Goal: Task Accomplishment & Management: Complete application form

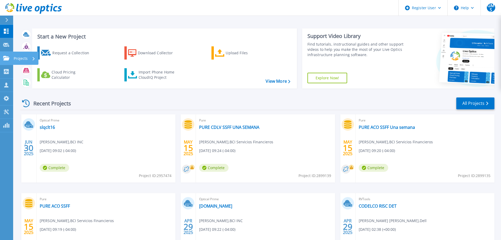
click at [9, 56] on icon at bounding box center [6, 58] width 6 height 4
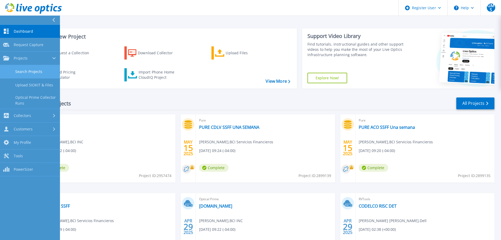
click at [25, 70] on link "Search Projects" at bounding box center [30, 71] width 60 height 13
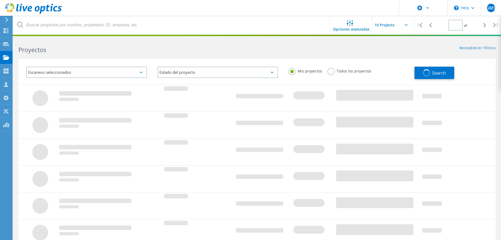
type input "1"
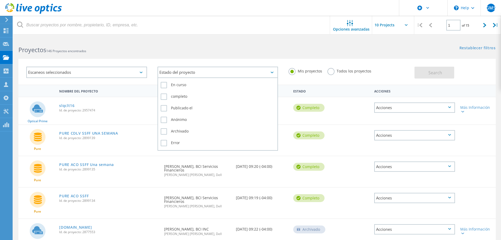
click at [196, 73] on div "Estado del proyecto" at bounding box center [218, 72] width 121 height 11
click at [185, 95] on label "completo" at bounding box center [218, 96] width 114 height 6
click at [0, 0] on input "completo" at bounding box center [0, 0] width 0 height 0
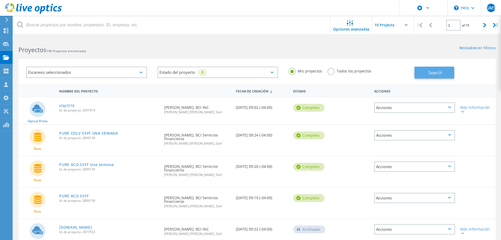
click at [425, 74] on button "Search" at bounding box center [434, 73] width 40 height 12
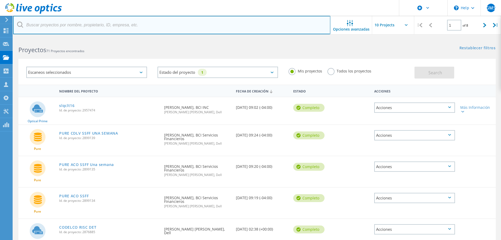
click at [156, 23] on input "text" at bounding box center [171, 25] width 317 height 18
type input "itau"
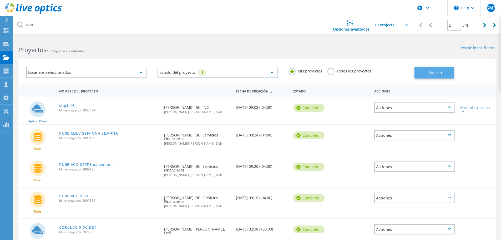
click at [431, 73] on span "Search" at bounding box center [435, 73] width 14 height 6
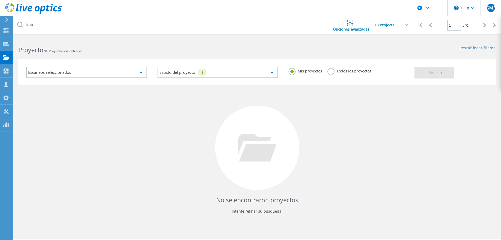
click at [350, 69] on label "Todos los proyectos" at bounding box center [349, 70] width 44 height 5
click at [0, 0] on input "Todos los proyectos" at bounding box center [0, 0] width 0 height 0
click at [445, 71] on button "Search" at bounding box center [434, 73] width 40 height 12
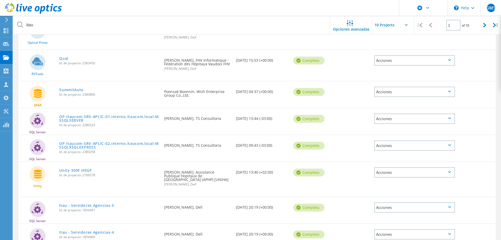
scroll to position [160, 0]
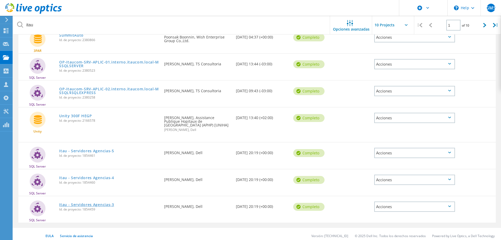
click at [78, 203] on link "Itau - Servidores Agencias-3" at bounding box center [86, 205] width 55 height 4
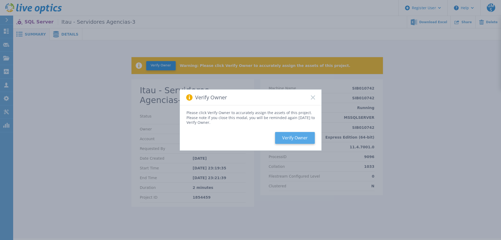
click at [297, 138] on button "Verify Owner" at bounding box center [295, 138] width 40 height 12
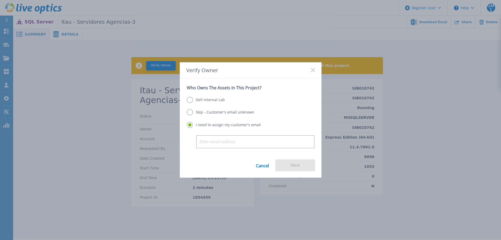
click at [216, 97] on label "Dell Internal Lab" at bounding box center [206, 100] width 38 height 6
click at [0, 0] on input "Dell Internal Lab" at bounding box center [0, 0] width 0 height 0
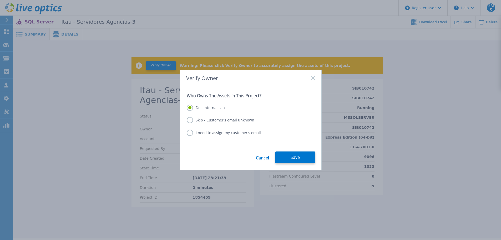
click at [231, 119] on label "Skip - Customer's email unknown" at bounding box center [221, 120] width 68 height 6
click at [0, 0] on input "Skip - Customer's email unknown" at bounding box center [0, 0] width 0 height 0
click at [295, 159] on button "Next" at bounding box center [295, 157] width 40 height 12
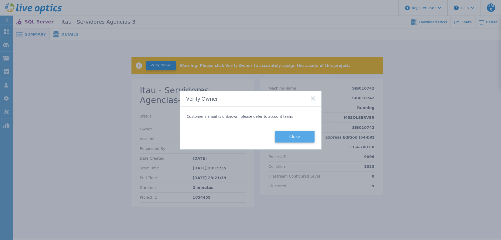
click at [292, 140] on button "Close" at bounding box center [295, 136] width 40 height 12
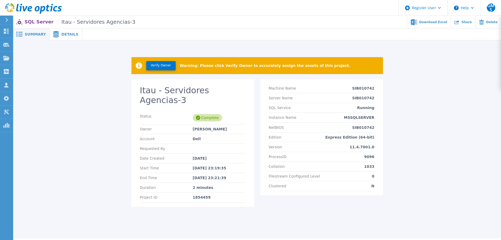
click at [65, 36] on span "Details" at bounding box center [69, 34] width 17 height 4
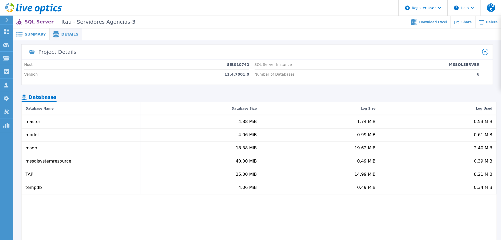
click at [33, 33] on span "Summary" at bounding box center [35, 34] width 21 height 4
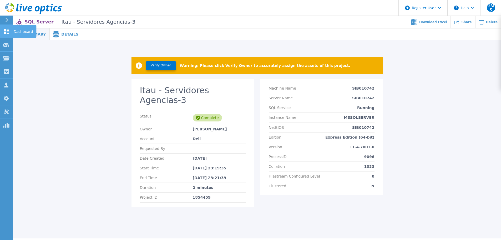
click at [8, 29] on icon at bounding box center [6, 31] width 5 height 5
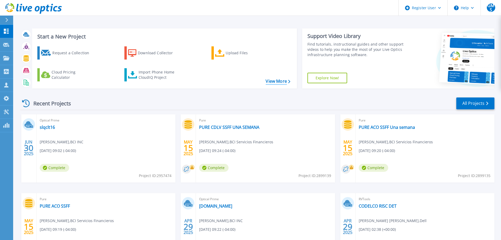
click at [286, 83] on link "View More" at bounding box center [278, 81] width 24 height 5
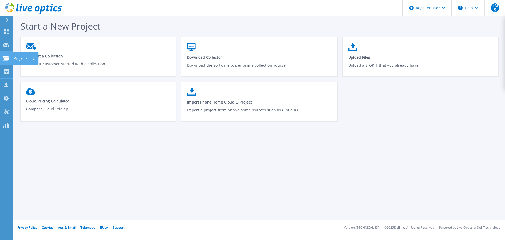
click at [5, 61] on link "Projects Projects" at bounding box center [6, 58] width 13 height 13
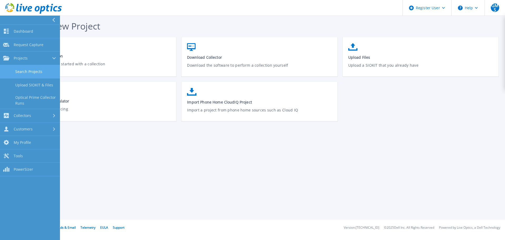
click at [24, 73] on link "Search Projects" at bounding box center [30, 71] width 60 height 13
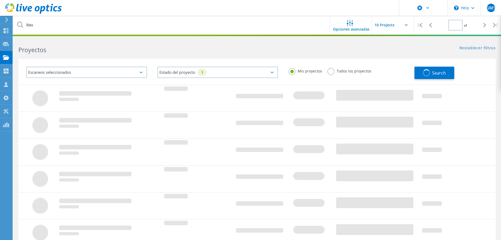
type input "1"
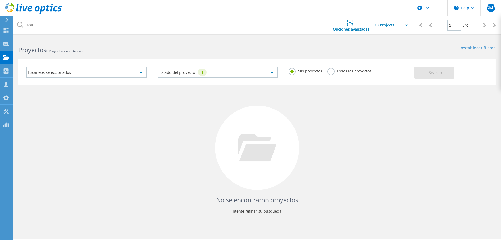
click at [330, 71] on label "Todos los proyectos" at bounding box center [349, 70] width 44 height 5
click at [0, 0] on input "Todos los proyectos" at bounding box center [0, 0] width 0 height 0
click at [424, 74] on button "Search" at bounding box center [434, 73] width 40 height 12
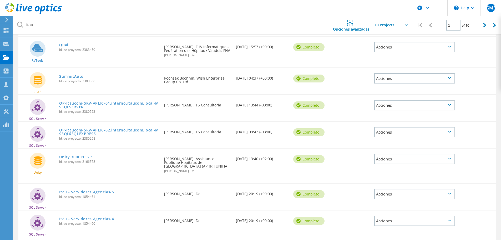
scroll to position [160, 0]
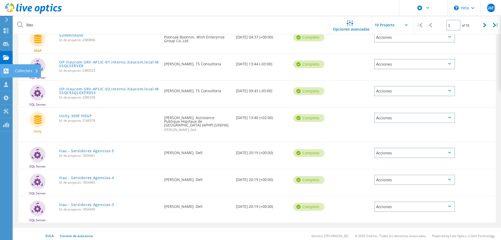
click at [4, 73] on div at bounding box center [6, 72] width 6 height 6
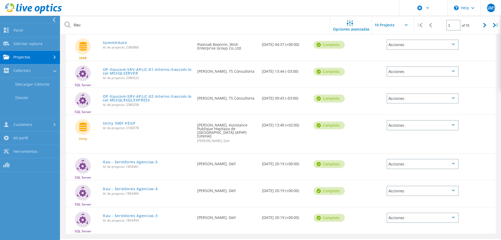
click at [27, 59] on link "Proyectos" at bounding box center [30, 57] width 60 height 13
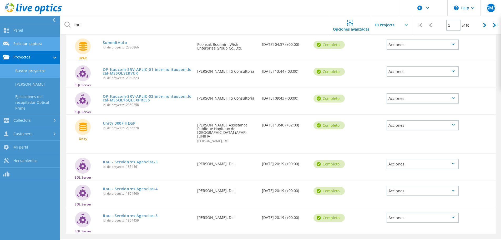
click at [32, 44] on link "Solicitar captura" at bounding box center [30, 43] width 60 height 13
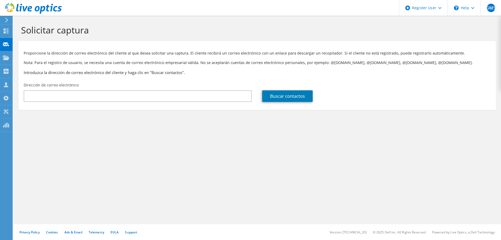
click at [7, 21] on icon at bounding box center [7, 20] width 4 height 5
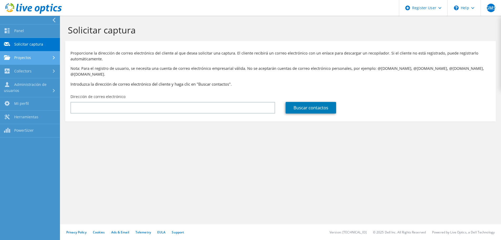
click at [26, 56] on link "Proyectos" at bounding box center [30, 57] width 60 height 13
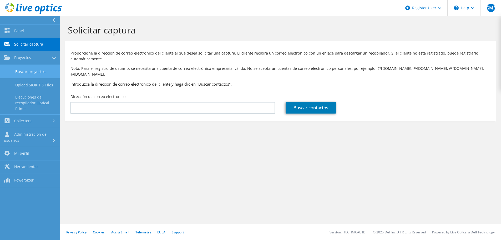
click at [35, 70] on link "Buscar proyectos" at bounding box center [30, 71] width 60 height 13
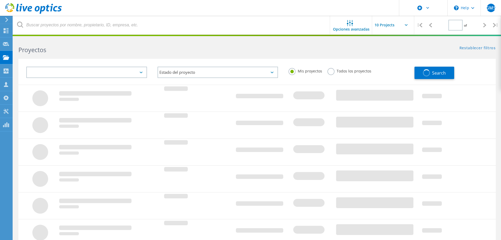
type input "1"
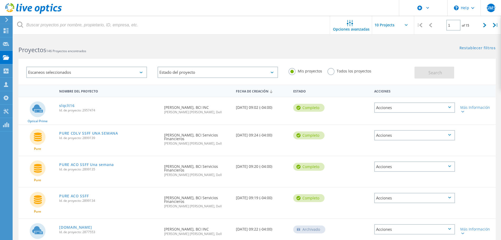
click at [0, 0] on div "Proyectos" at bounding box center [0, 0] width 0 height 0
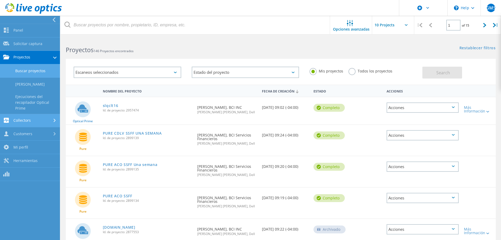
click at [34, 118] on link "Collectors" at bounding box center [30, 120] width 60 height 13
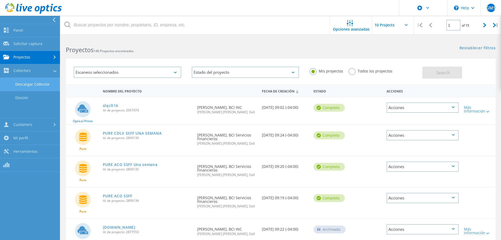
click at [30, 86] on link "Descargar Collector" at bounding box center [30, 84] width 60 height 13
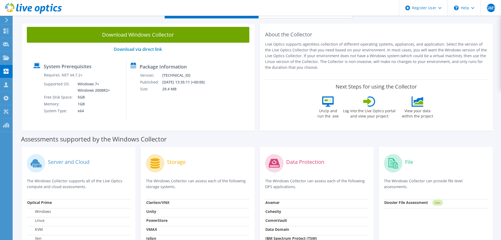
scroll to position [26, 0]
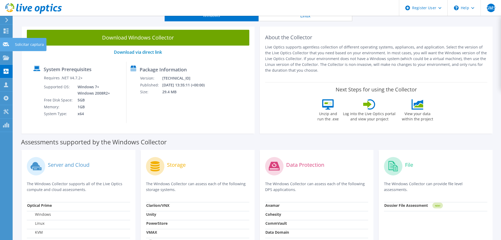
click at [28, 45] on div "Solicitar captura" at bounding box center [29, 44] width 34 height 13
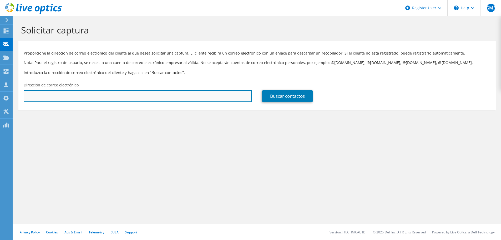
click at [132, 99] on input "text" at bounding box center [138, 96] width 228 height 12
type input "a"
click at [68, 97] on input "[PERSON_NAME][EMAIL_ADDRESS][PERSON_NAME][DOMAIN_NAME]" at bounding box center [138, 96] width 228 height 12
type input "[PERSON_NAME][EMAIL_ADDRESS][PERSON_NAME][DOMAIN_NAME]"
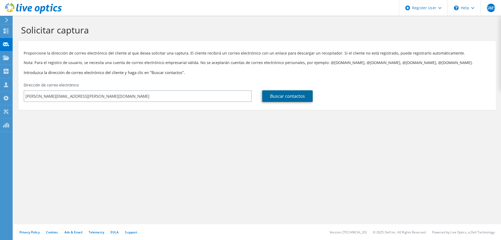
click at [275, 97] on link "Buscar contactos" at bounding box center [287, 96] width 50 height 12
type input "[PERSON_NAME]"
type input "[GEOGRAPHIC_DATA]"
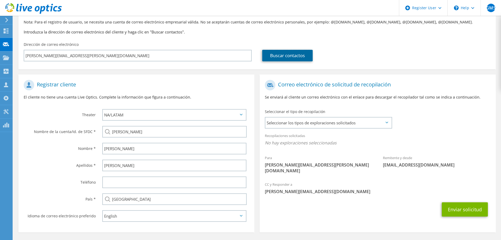
scroll to position [53, 0]
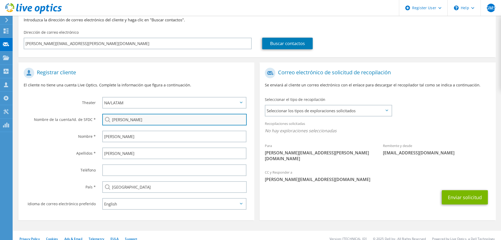
click at [147, 122] on input "Munita Cruzat" at bounding box center [174, 120] width 144 height 12
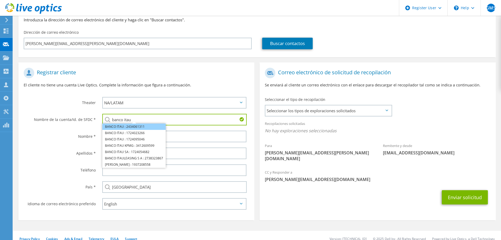
click at [136, 127] on li "BANCO ITAU : 2434061311" at bounding box center [133, 126] width 63 height 6
type input "BANCO ITAU : 2434061311"
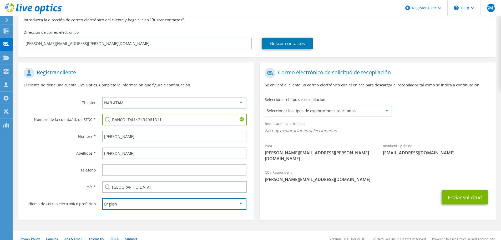
click at [124, 204] on select "English Deutsch Español Français Italiano Polski Português Русский 한국어 中文 日本語" at bounding box center [174, 204] width 144 height 12
select select "es-ES"
click at [102, 198] on select "English Deutsch Español Français Italiano Polski Português Русский 한국어 中文 日本語" at bounding box center [174, 204] width 144 height 12
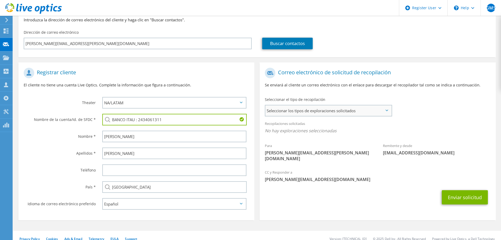
click at [364, 109] on span "Seleccionar los tipos de exploraciones solicitados" at bounding box center [328, 110] width 126 height 11
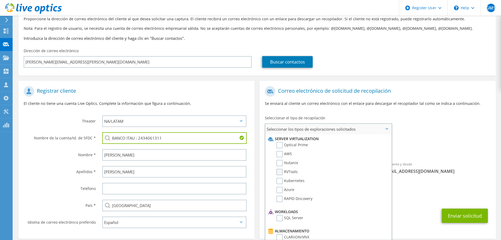
scroll to position [26, 0]
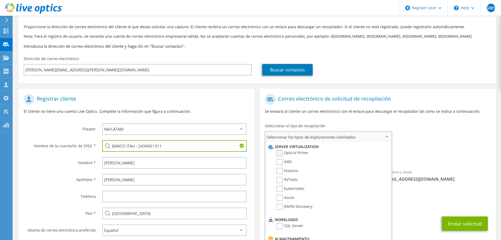
click at [279, 151] on label "Optical Prime" at bounding box center [292, 153] width 32 height 6
click at [0, 0] on input "Optical Prime" at bounding box center [0, 0] width 0 height 0
click at [417, 154] on span "Optical Prime" at bounding box center [377, 158] width 225 height 9
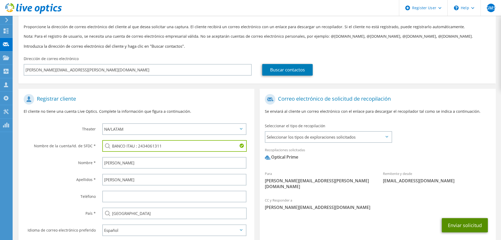
click at [455, 218] on button "Enviar solicitud" at bounding box center [465, 225] width 46 height 14
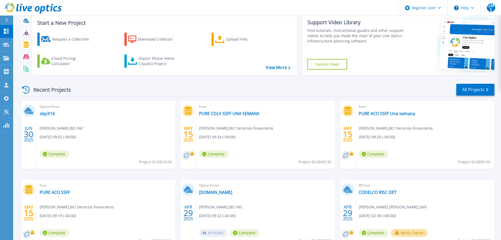
scroll to position [52, 0]
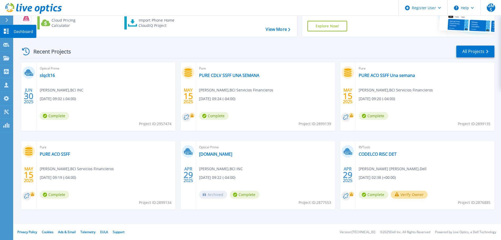
click at [9, 29] on link "Dashboard Dashboard" at bounding box center [6, 31] width 13 height 13
